Goal: Obtain resource: Obtain resource

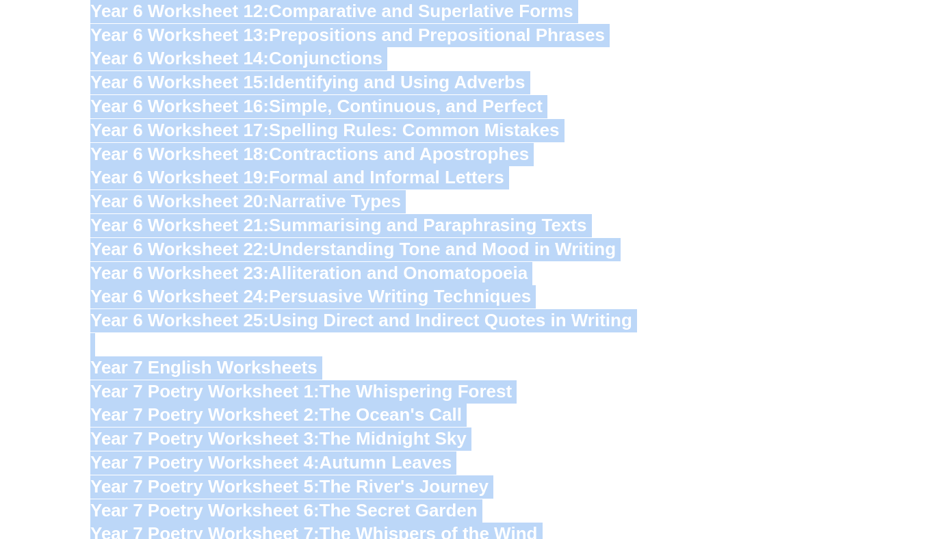
scroll to position [7591, 0]
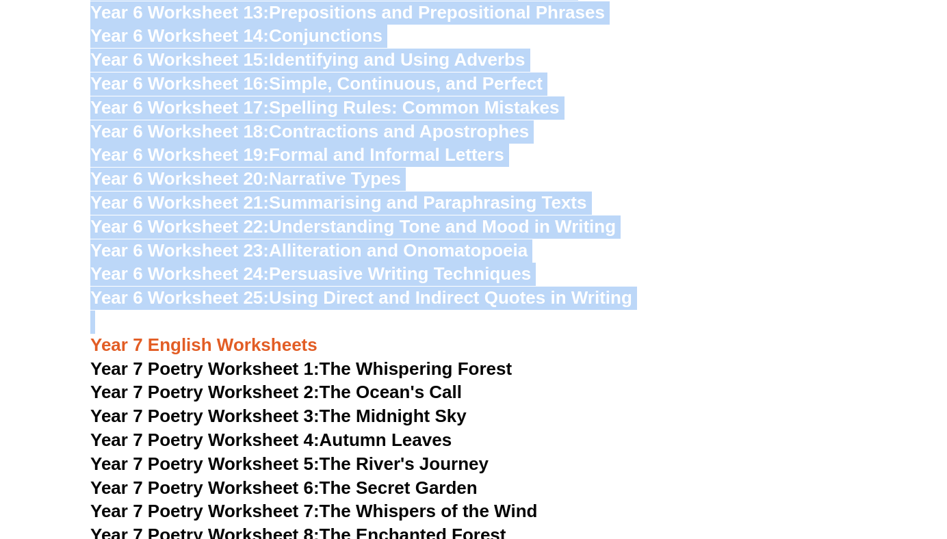
drag, startPoint x: 92, startPoint y: 197, endPoint x: 582, endPoint y: 288, distance: 498.4
copy div "Year 5 English Worksheets Year 5 Comprehension Worksheet 1: The Magical Booksto…"
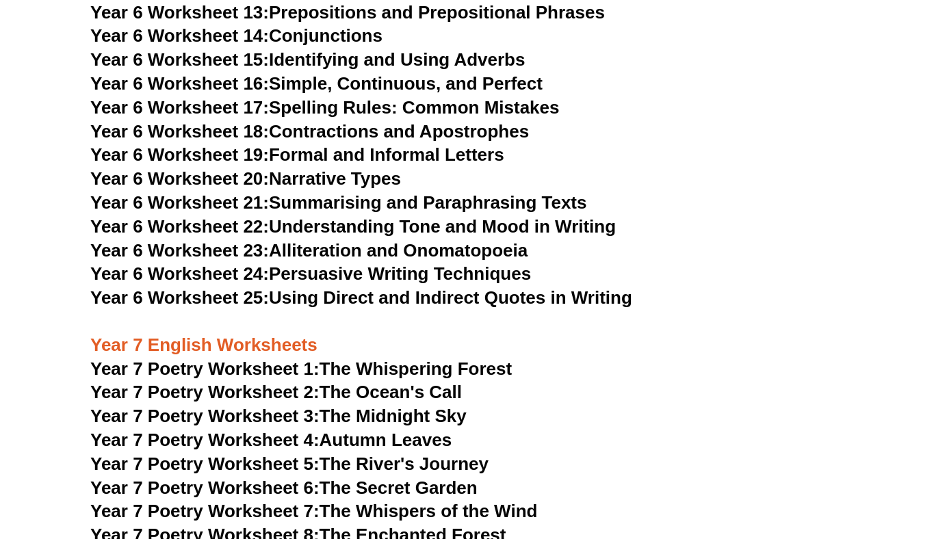
click at [710, 405] on h3 "Year 7 Poetry Worksheet 3: The Midnight Sky" at bounding box center [473, 416] width 767 height 23
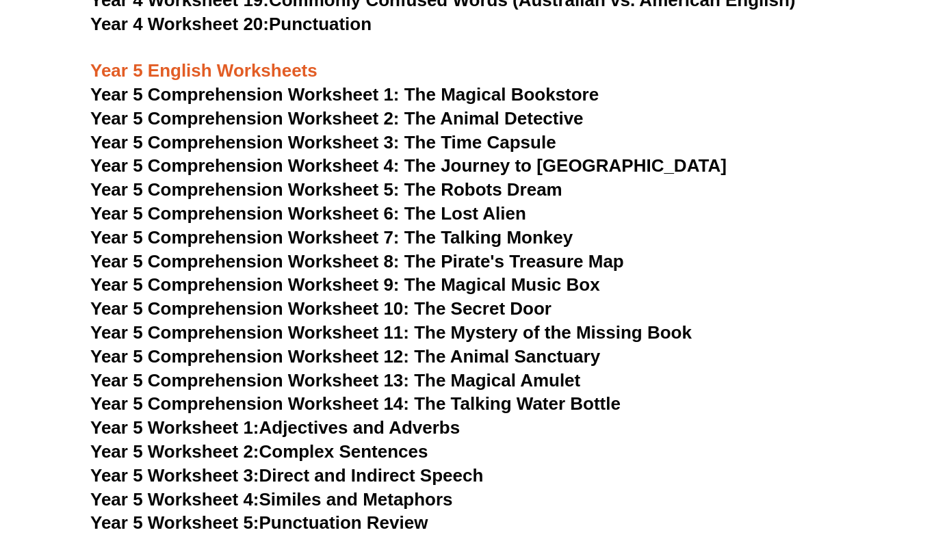
scroll to position [5815, 0]
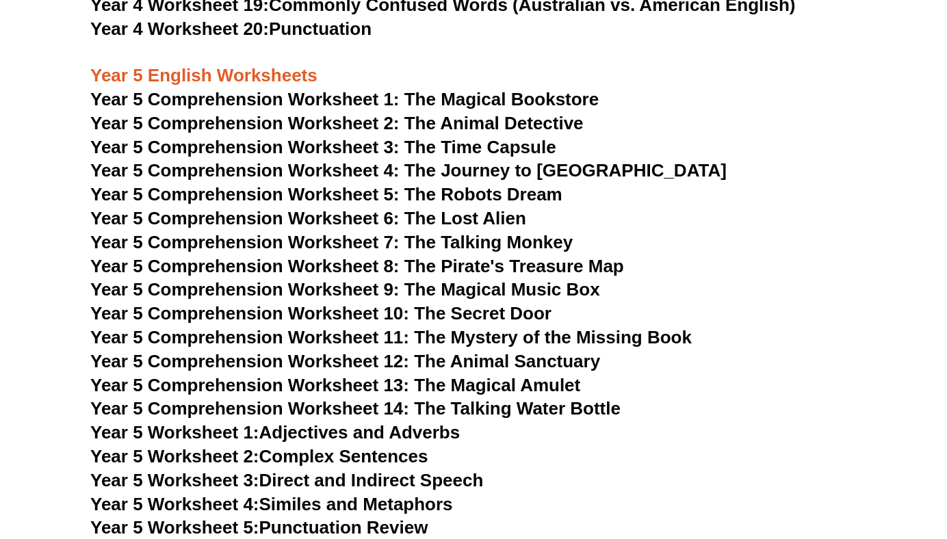
click at [337, 189] on span "Year 5 Comprehension Worksheet 5: The Robots Dream" at bounding box center [326, 194] width 472 height 21
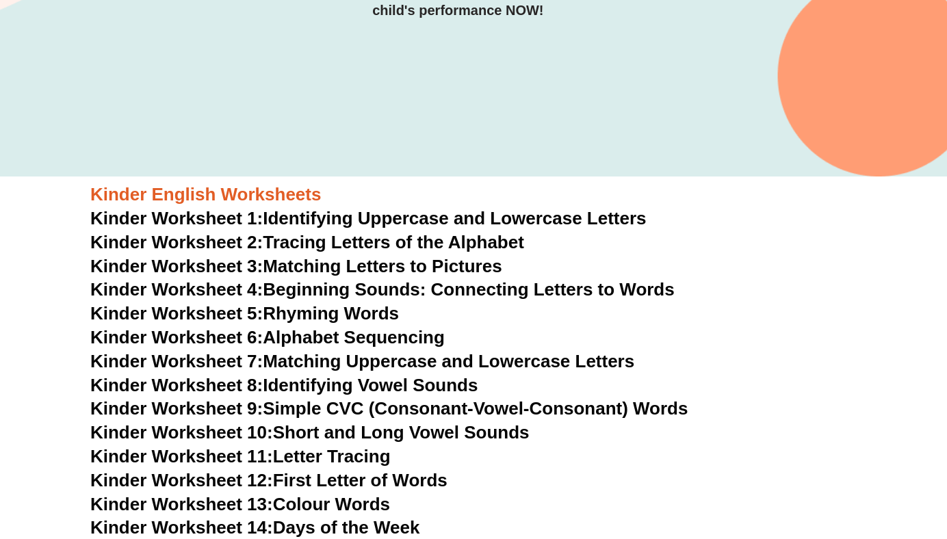
scroll to position [328, 0]
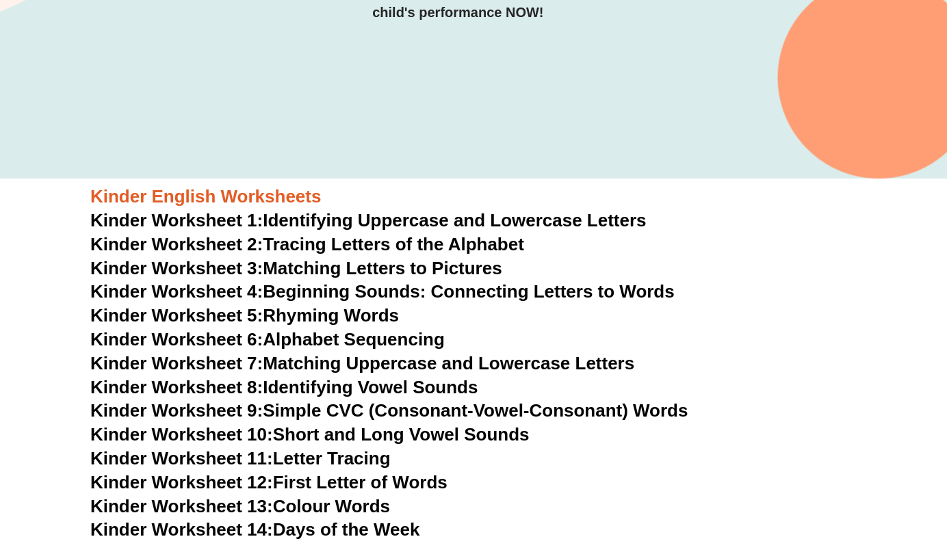
click at [227, 218] on span "Kinder Worksheet 1:" at bounding box center [176, 220] width 172 height 21
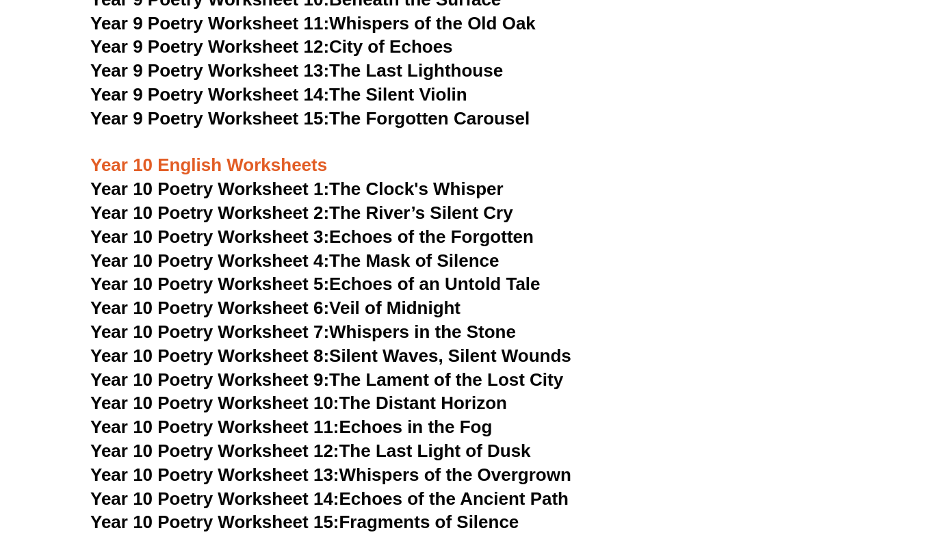
scroll to position [8981, 0]
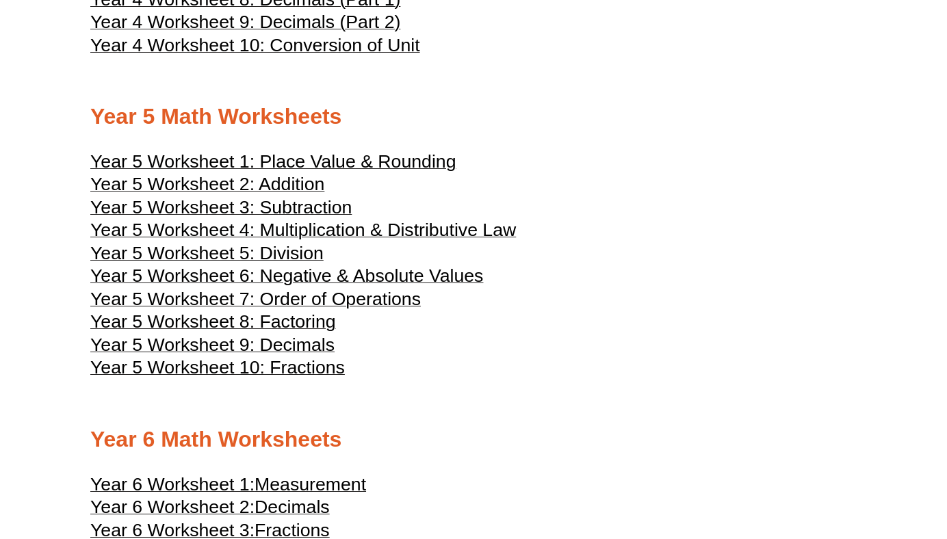
scroll to position [1844, 0]
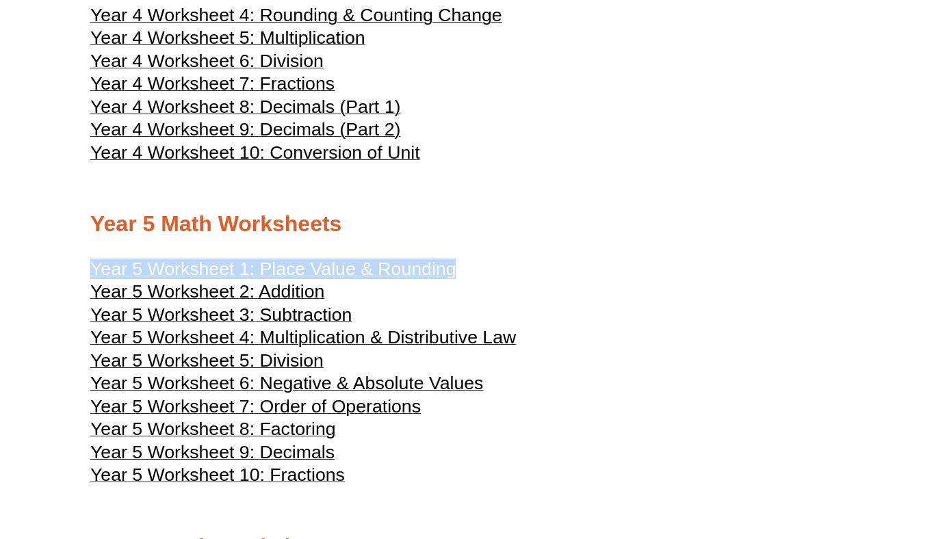
drag, startPoint x: 89, startPoint y: 259, endPoint x: 454, endPoint y: 266, distance: 365.5
click at [452, 265] on span "Year 5 Worksheet 1: Place Value & Rounding" at bounding box center [272, 269] width 365 height 21
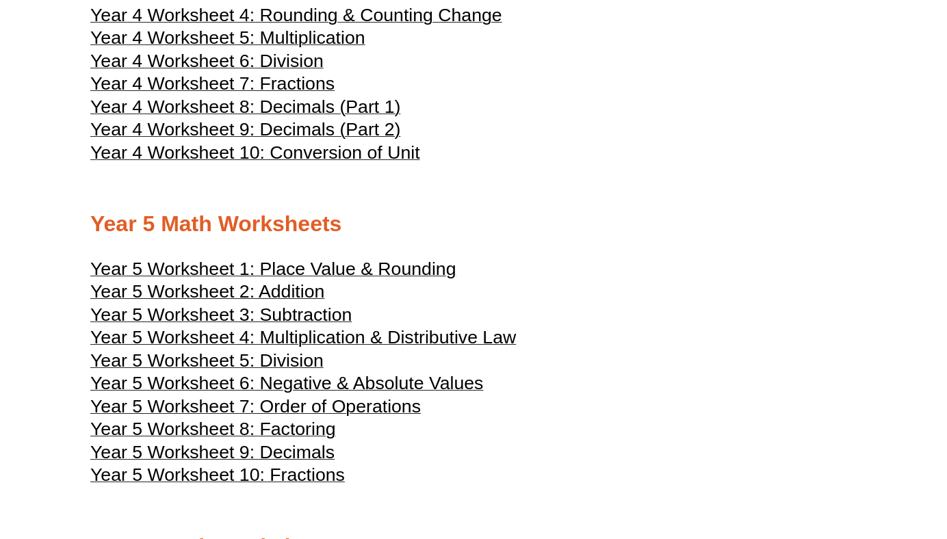
click at [496, 232] on h2 "Year 5 Math Worksheets" at bounding box center [473, 224] width 767 height 29
click at [537, 246] on div at bounding box center [473, 251] width 767 height 10
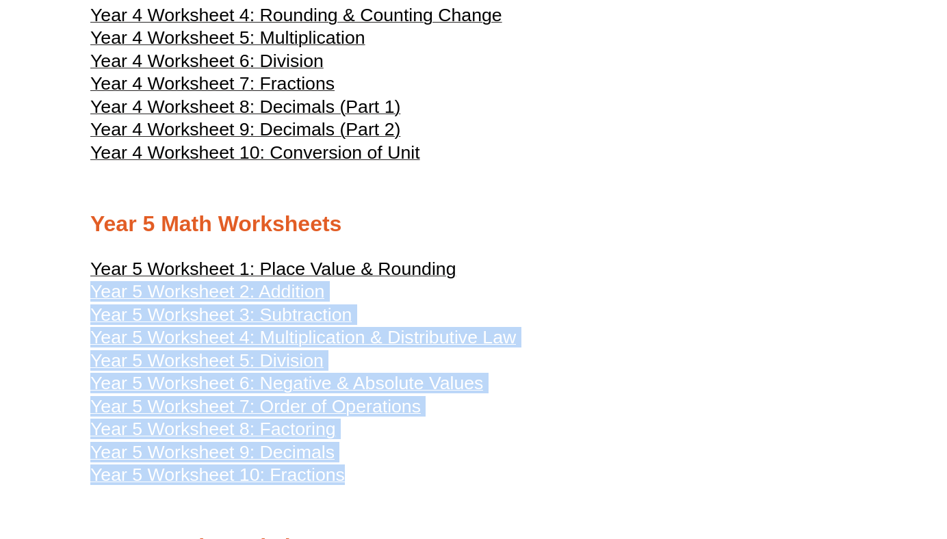
drag, startPoint x: 92, startPoint y: 280, endPoint x: 378, endPoint y: 495, distance: 357.8
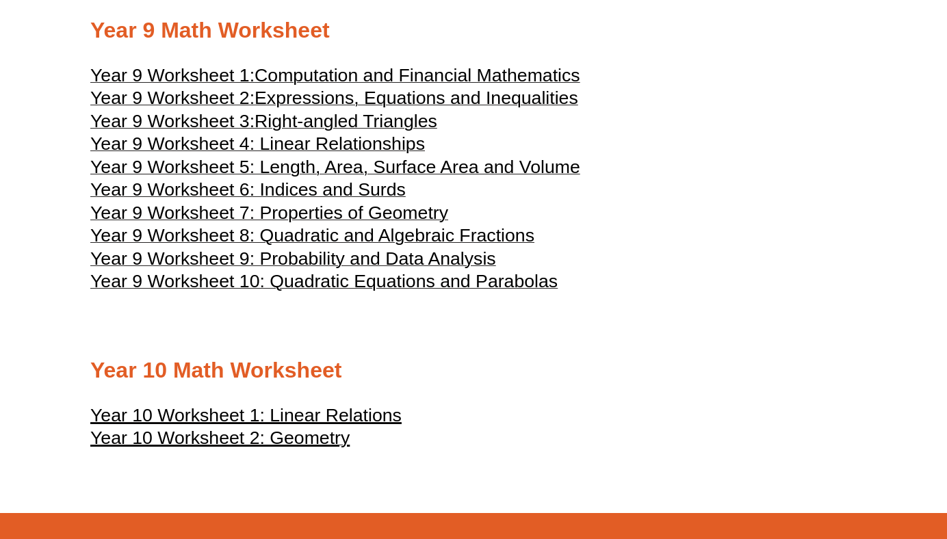
scroll to position [3940, 0]
